Goal: Task Accomplishment & Management: Manage account settings

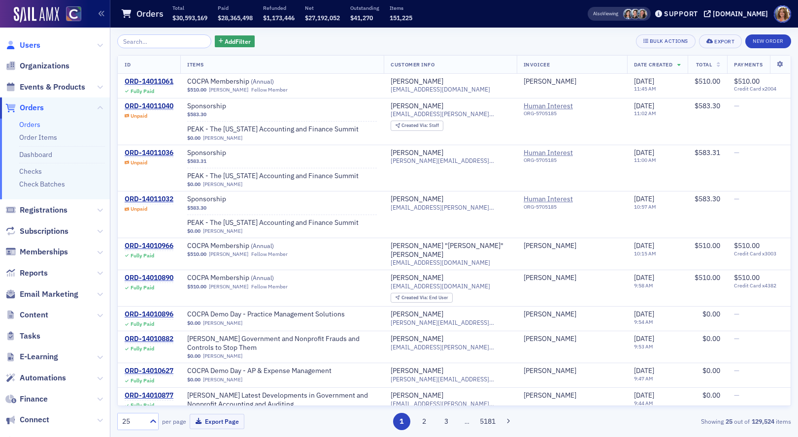
click at [38, 45] on span "Users" at bounding box center [30, 45] width 21 height 11
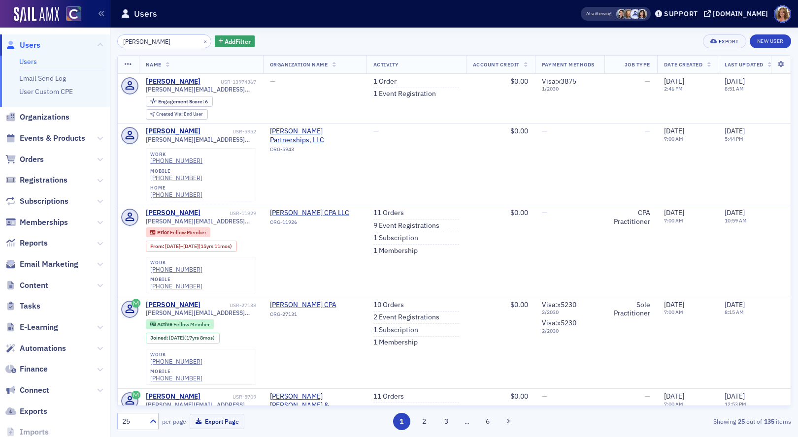
type input "[PERSON_NAME]"
click at [396, 96] on link "1 Event Registration" at bounding box center [404, 94] width 63 height 9
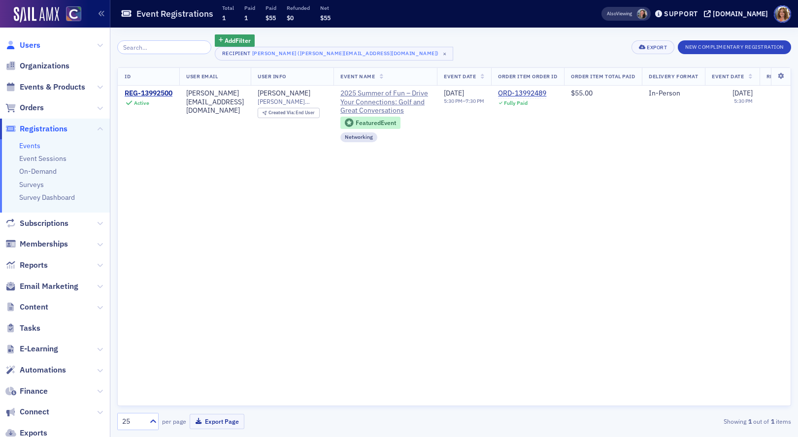
click at [34, 46] on span "Users" at bounding box center [30, 45] width 21 height 11
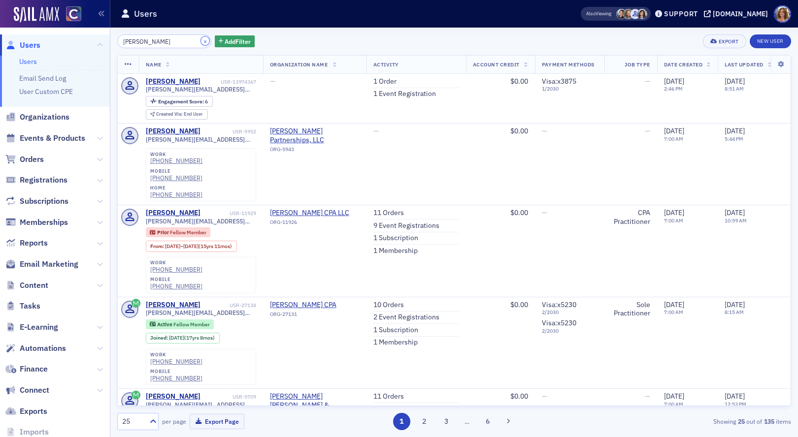
click at [201, 40] on button "×" at bounding box center [205, 40] width 9 height 9
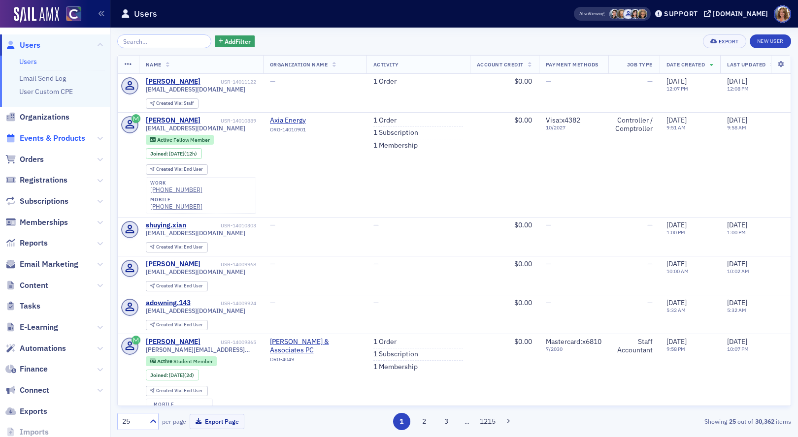
click at [47, 134] on span "Events & Products" at bounding box center [52, 138] width 65 height 11
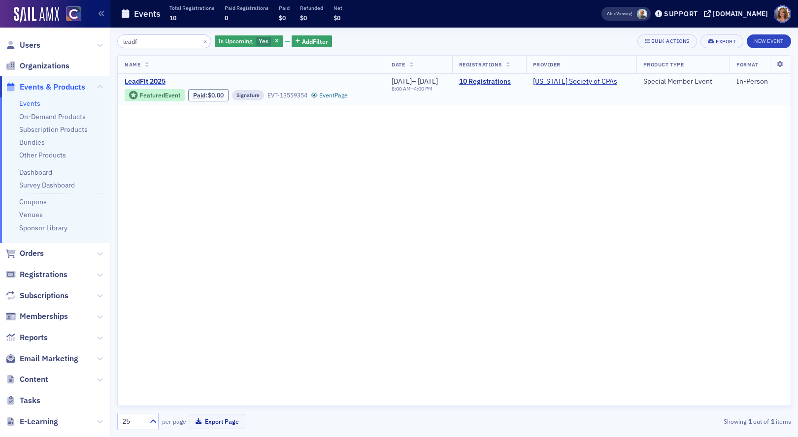
type input "leadf"
click at [151, 83] on span "LeadFit 2025" at bounding box center [207, 81] width 165 height 9
click at [501, 83] on link "10 Registrations" at bounding box center [489, 81] width 60 height 9
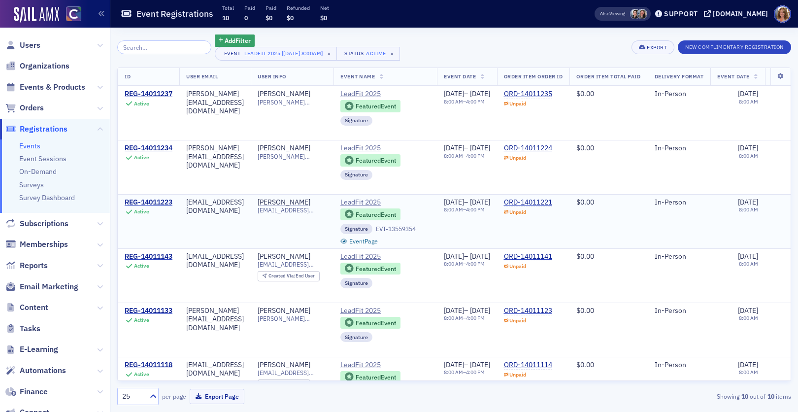
scroll to position [163, 0]
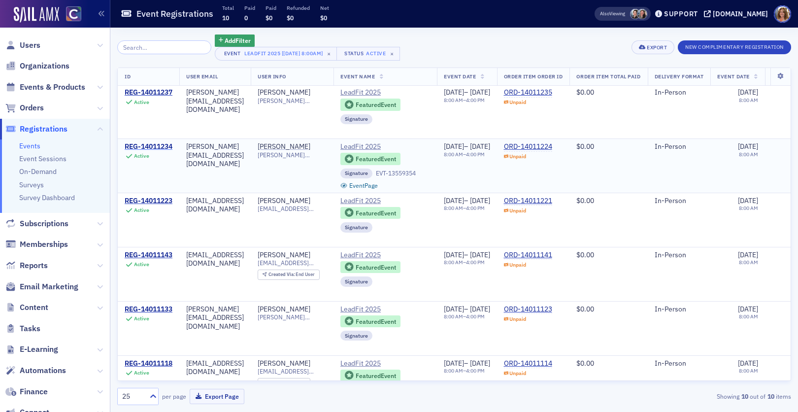
click at [162, 145] on div "REG-14011234" at bounding box center [149, 146] width 48 height 9
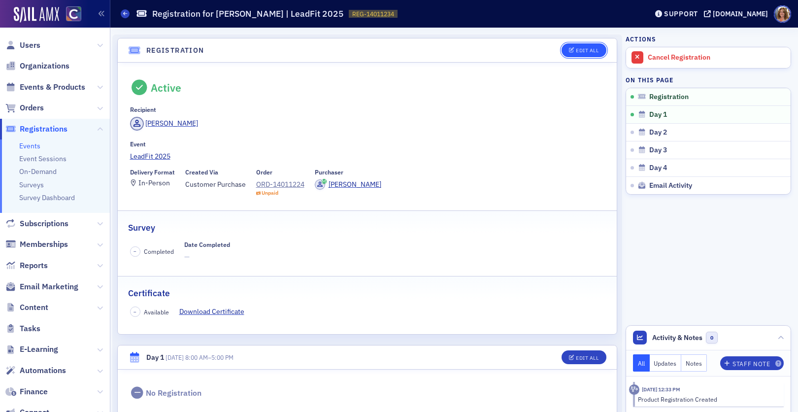
click at [590, 51] on div "Edit All" at bounding box center [587, 50] width 23 height 5
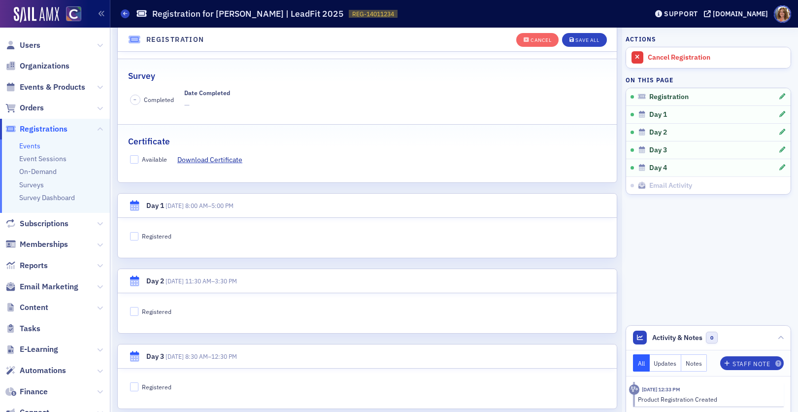
scroll to position [175, 0]
click at [134, 234] on input "Registered" at bounding box center [134, 234] width 9 height 9
checkbox input "true"
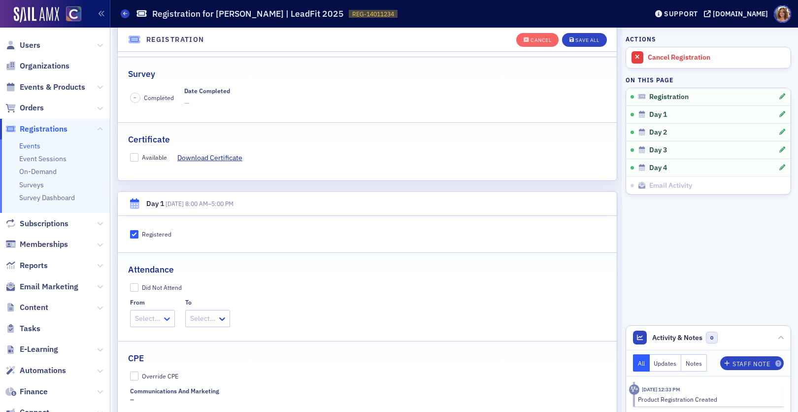
click at [165, 317] on icon at bounding box center [167, 319] width 10 height 10
click at [158, 340] on span "8:00 AM" at bounding box center [148, 340] width 25 height 10
click at [229, 320] on icon at bounding box center [231, 319] width 10 height 10
click at [218, 397] on span "5:00 PM" at bounding box center [213, 397] width 25 height 10
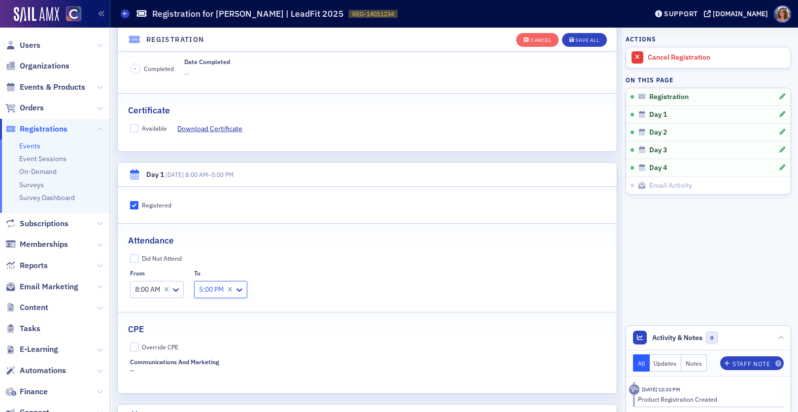
scroll to position [215, 0]
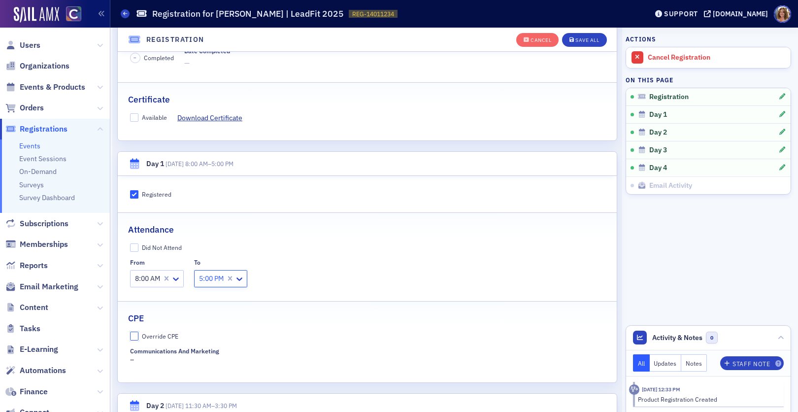
click at [133, 333] on input "Override CPE" at bounding box center [134, 335] width 9 height 9
checkbox input "true"
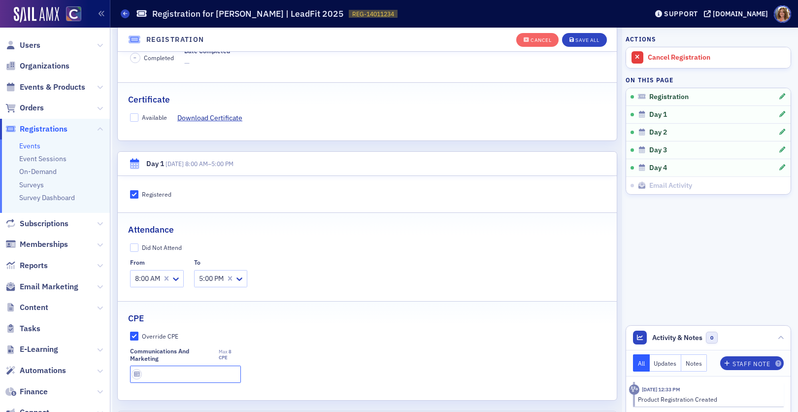
click at [166, 375] on input "text" at bounding box center [185, 373] width 111 height 17
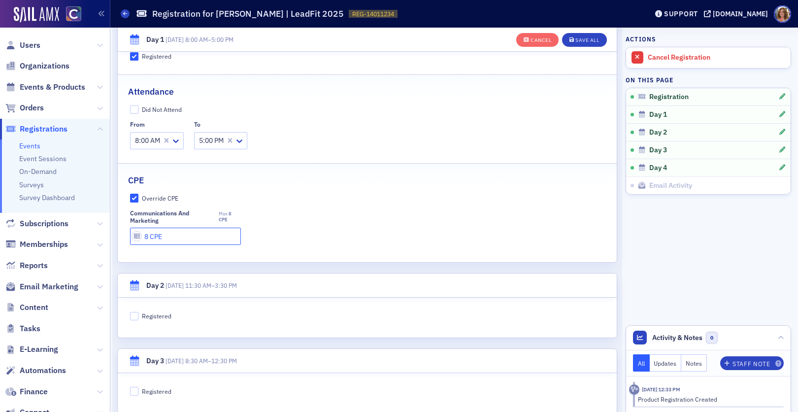
scroll to position [361, 0]
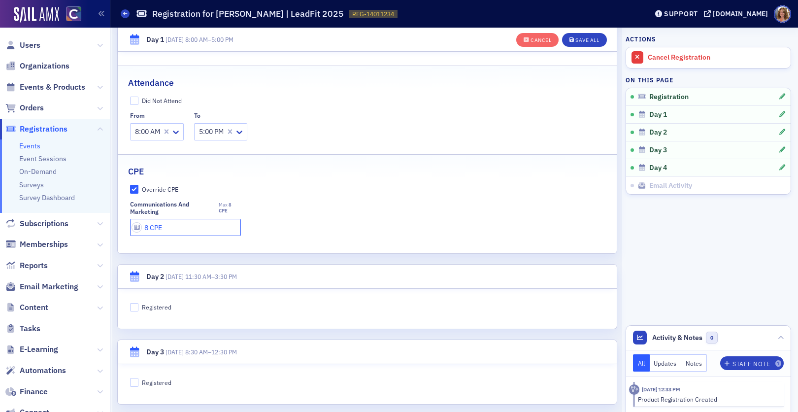
type input "8 CPE"
click at [134, 306] on input "Registered" at bounding box center [134, 307] width 9 height 9
checkbox input "true"
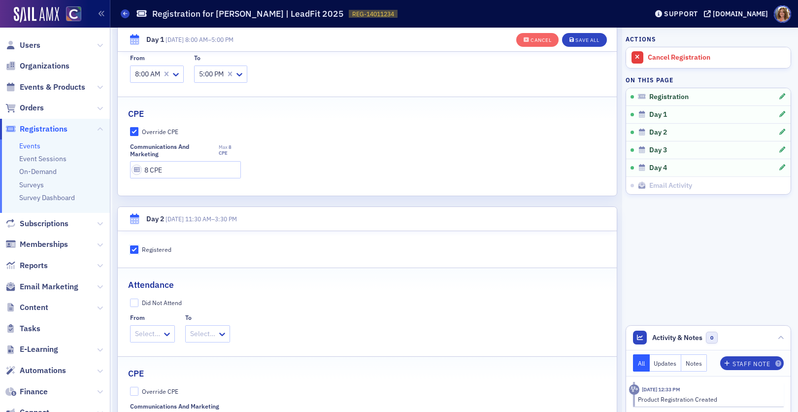
scroll to position [440, 0]
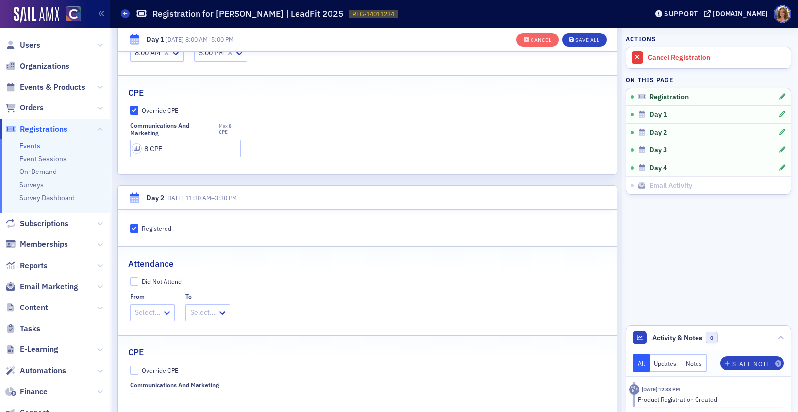
click at [165, 316] on icon at bounding box center [167, 313] width 10 height 10
click at [160, 335] on span "11:30 AM" at bounding box center [150, 334] width 29 height 10
click at [240, 310] on div at bounding box center [236, 312] width 12 height 10
click at [224, 396] on span "3:30 PM" at bounding box center [217, 397] width 25 height 10
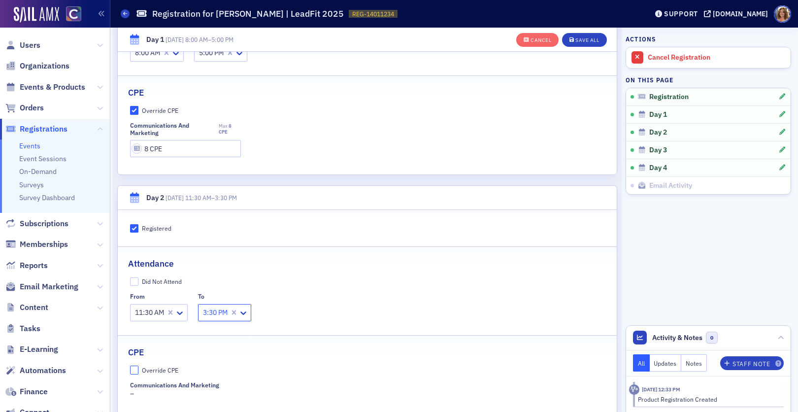
click at [134, 370] on input "Override CPE" at bounding box center [134, 369] width 9 height 9
checkbox input "true"
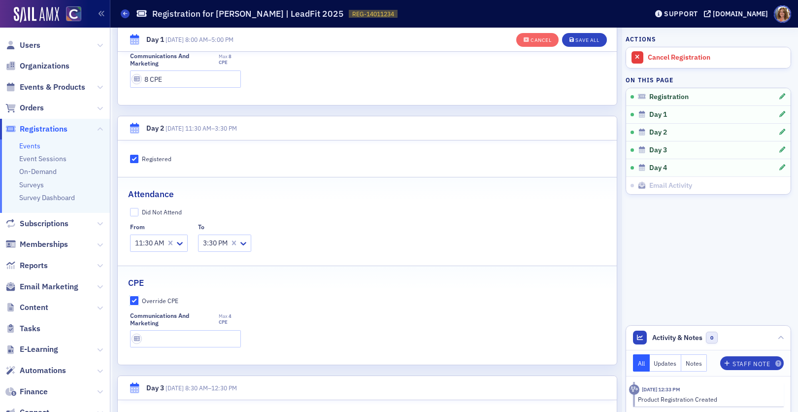
scroll to position [510, 0]
click at [172, 341] on input "text" at bounding box center [185, 337] width 111 height 17
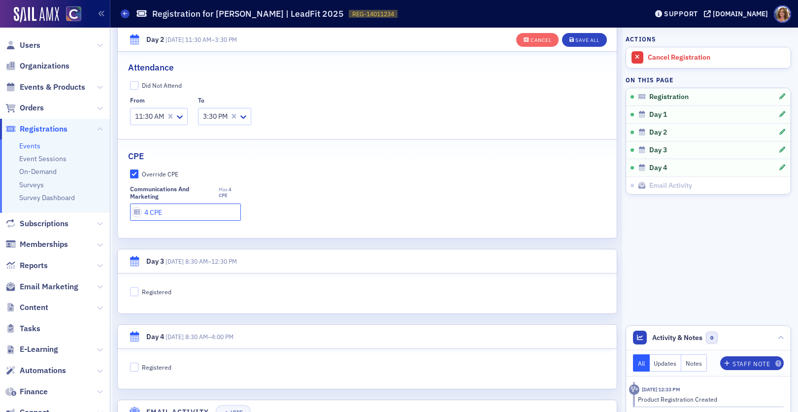
scroll to position [643, 0]
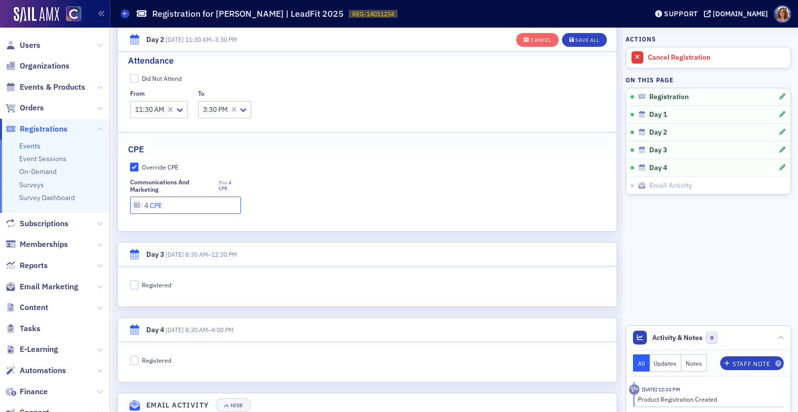
type input "4 CPE"
click at [133, 285] on input "Registered" at bounding box center [134, 284] width 9 height 9
checkbox input "true"
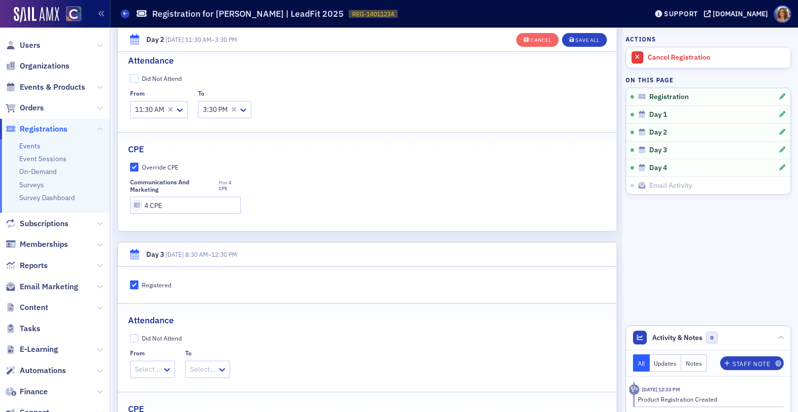
click at [159, 370] on div at bounding box center [147, 369] width 27 height 12
click at [147, 218] on span "8:30 AM" at bounding box center [148, 219] width 25 height 10
click at [229, 367] on icon at bounding box center [231, 369] width 10 height 10
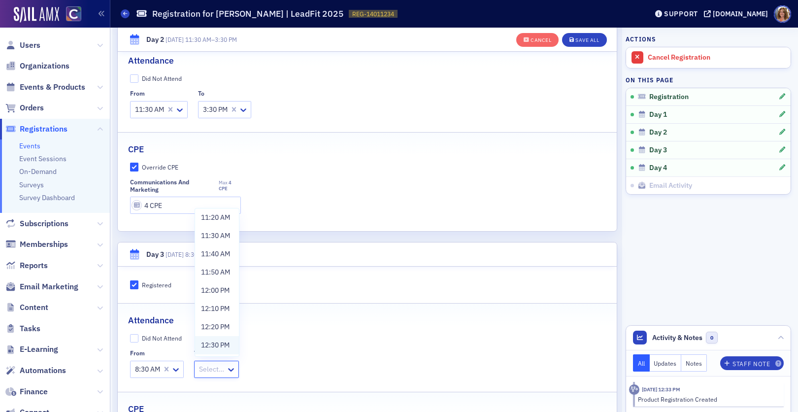
click at [219, 344] on span "12:30 PM" at bounding box center [215, 345] width 29 height 10
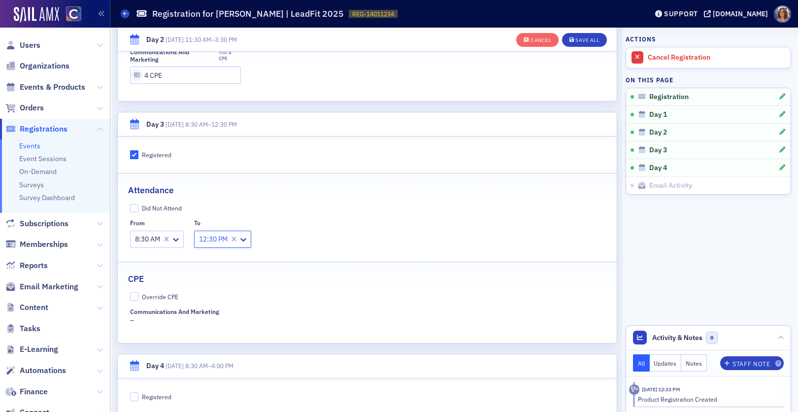
scroll to position [804, 0]
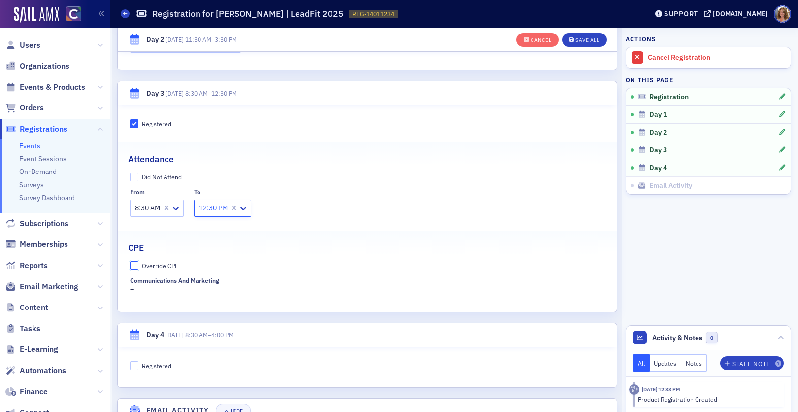
click at [135, 263] on input "Override CPE" at bounding box center [134, 265] width 9 height 9
checkbox input "true"
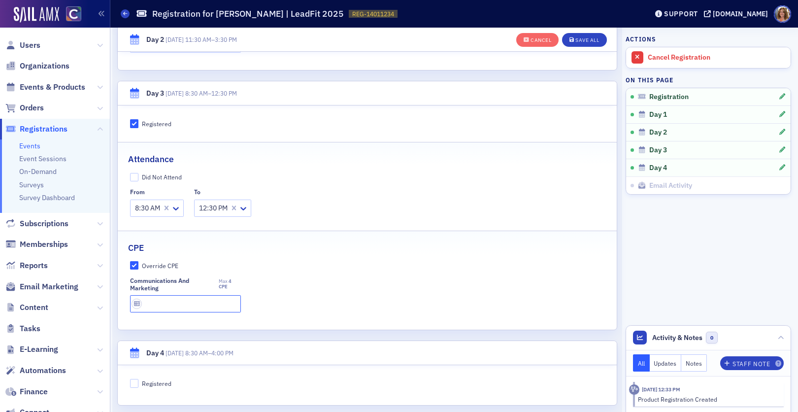
click at [181, 304] on input "text" at bounding box center [185, 303] width 111 height 17
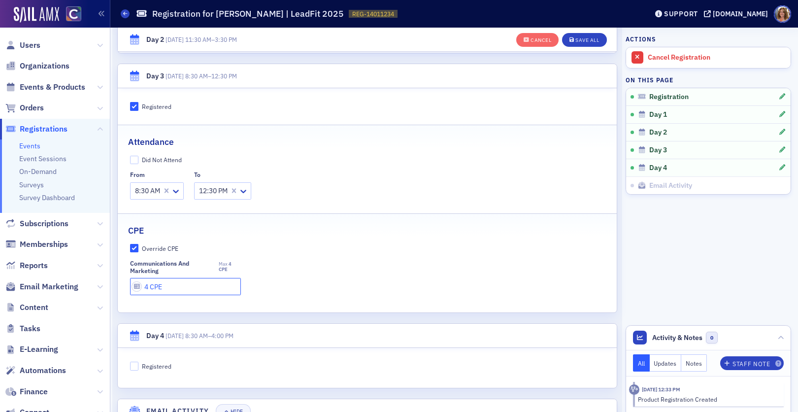
scroll to position [778, 0]
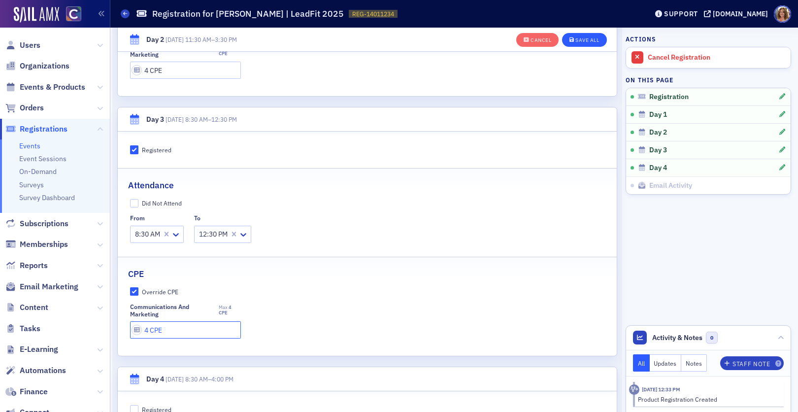
type input "4 CPE"
click at [596, 40] on div "Save All" at bounding box center [587, 39] width 24 height 5
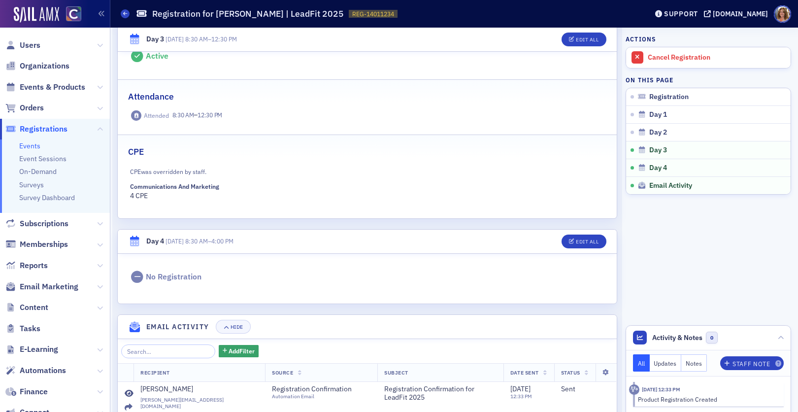
scroll to position [836, 0]
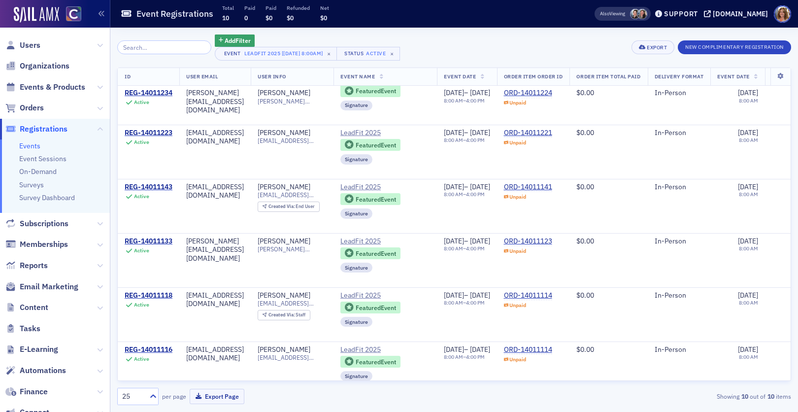
scroll to position [232, 0]
